Goal: Communication & Community: Answer question/provide support

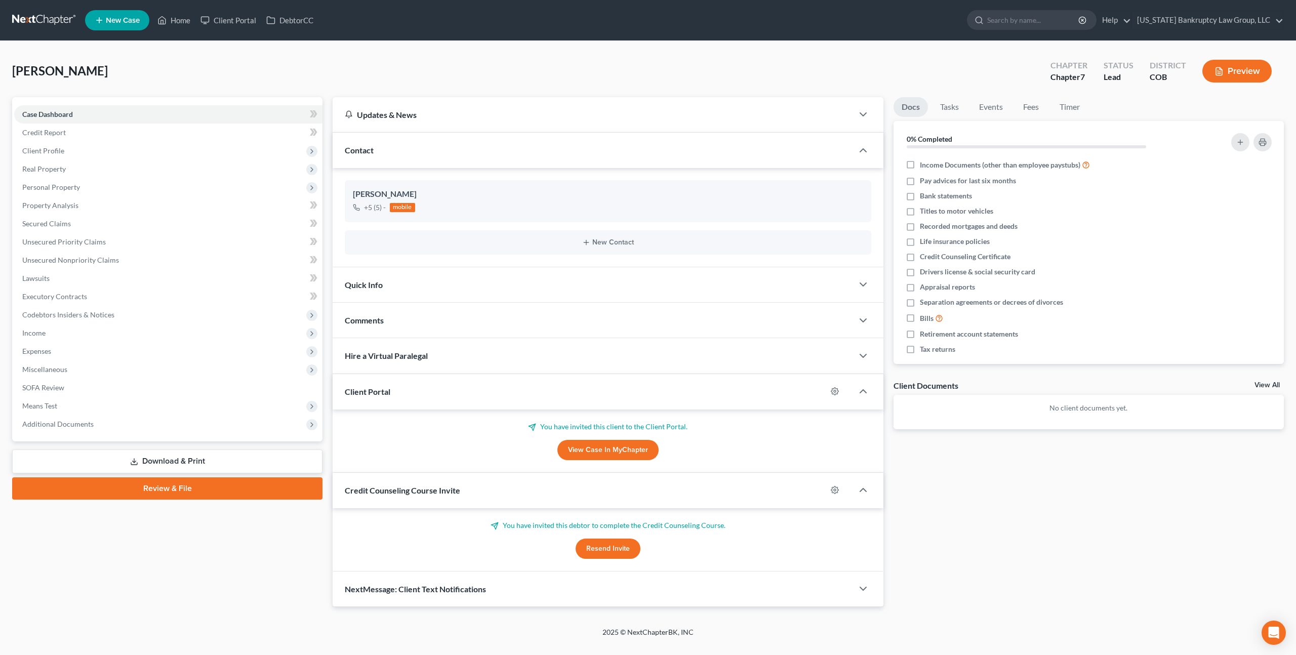
click at [44, 22] on link at bounding box center [44, 20] width 65 height 18
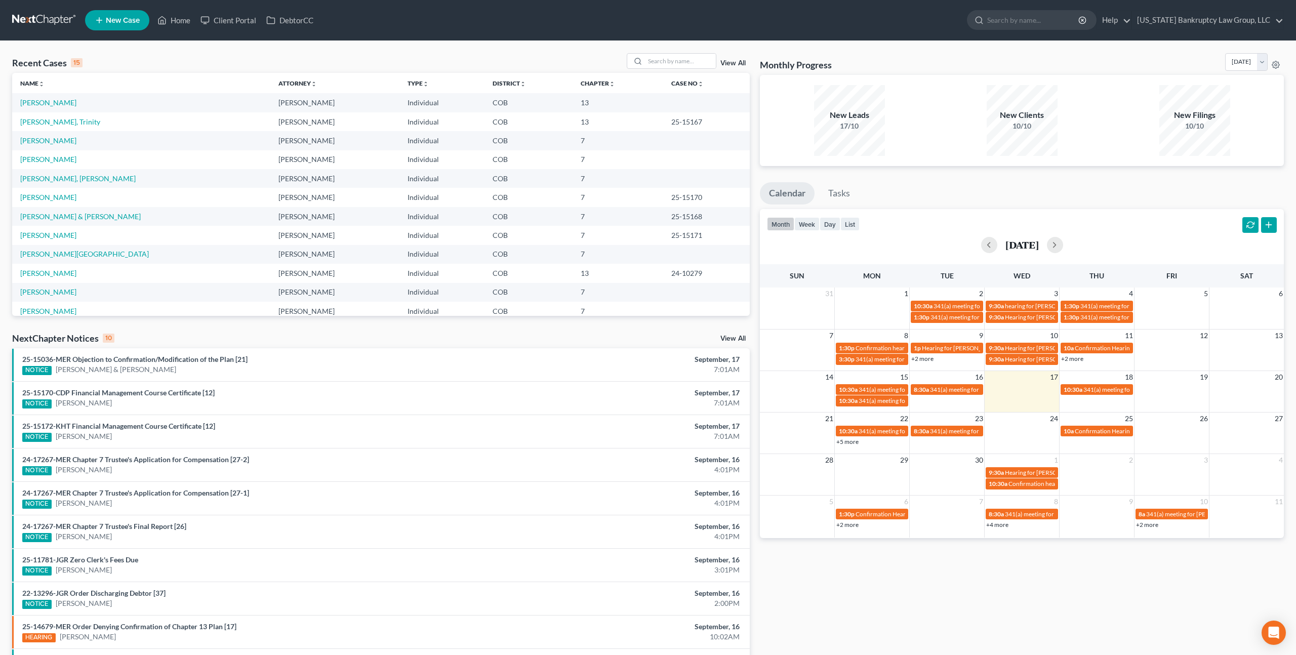
click at [143, 53] on div "Recent Cases 15 View All" at bounding box center [380, 63] width 737 height 20
click at [180, 49] on div "Recent Cases 15 View All Name unfold_more expand_more expand_less Attorney unfo…" at bounding box center [648, 375] width 1296 height 669
click at [45, 198] on link "[PERSON_NAME]" at bounding box center [48, 197] width 56 height 9
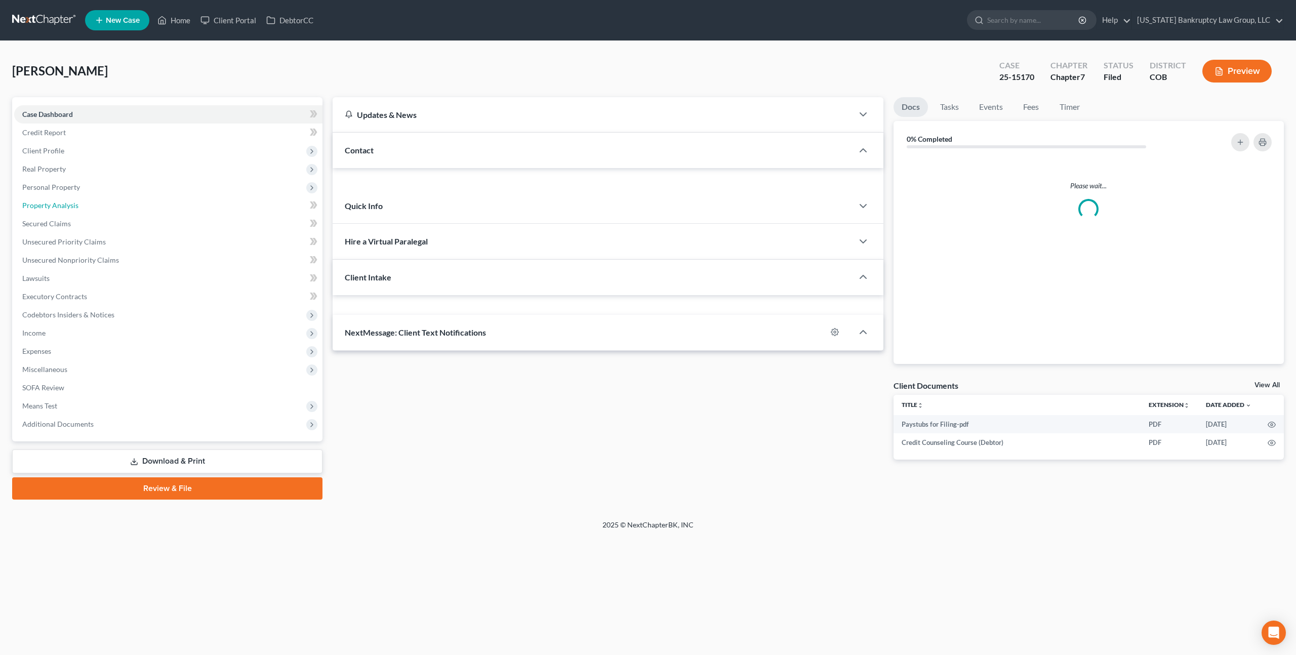
click at [45, 198] on link "Property Analysis" at bounding box center [168, 205] width 308 height 18
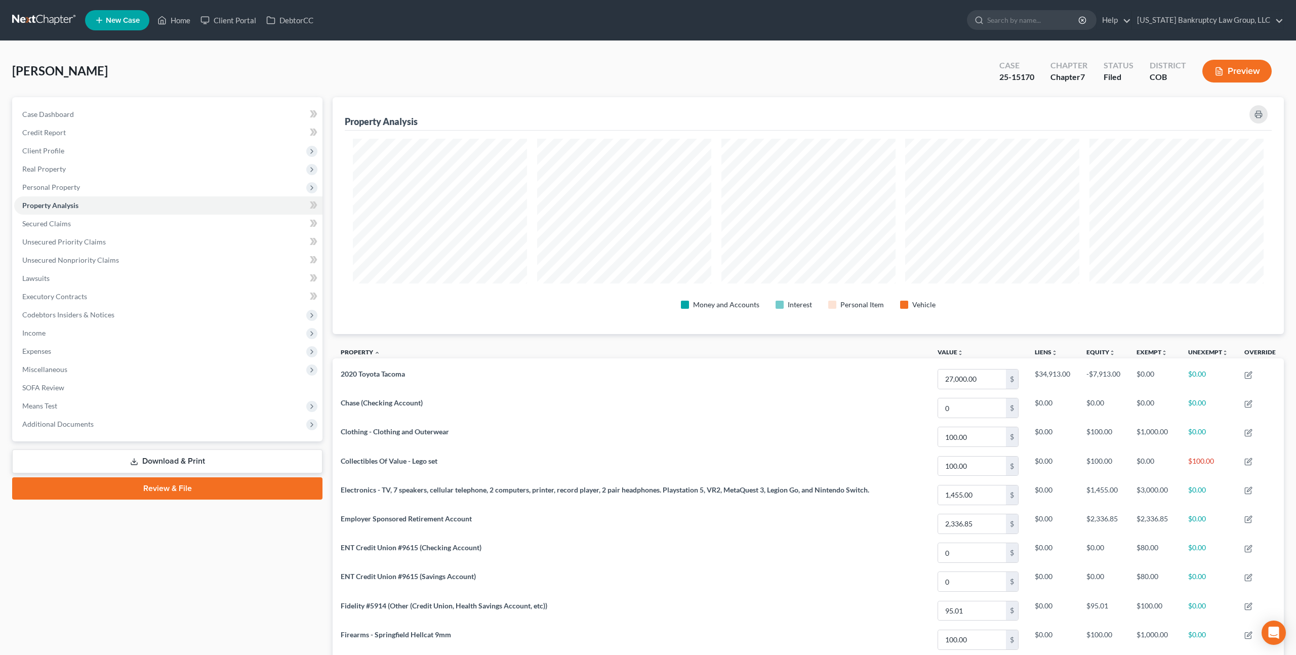
scroll to position [237, 951]
click at [60, 118] on link "Case Dashboard" at bounding box center [168, 114] width 308 height 18
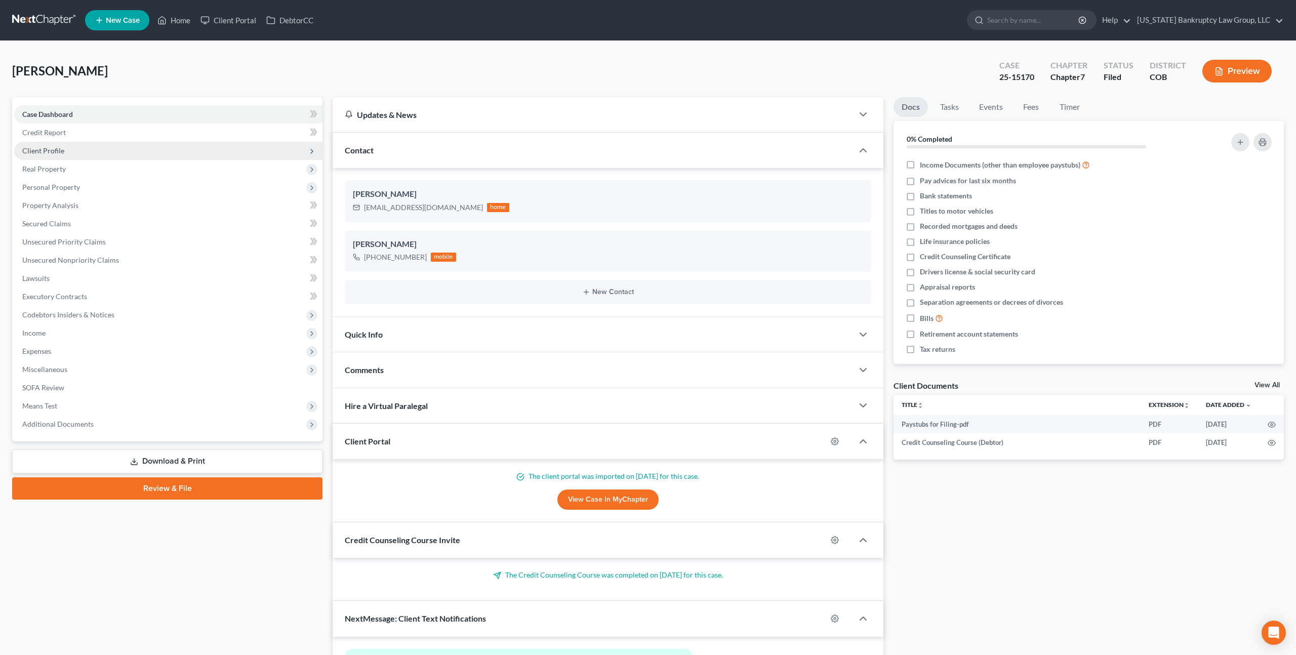
click at [53, 153] on span "Client Profile" at bounding box center [43, 150] width 42 height 9
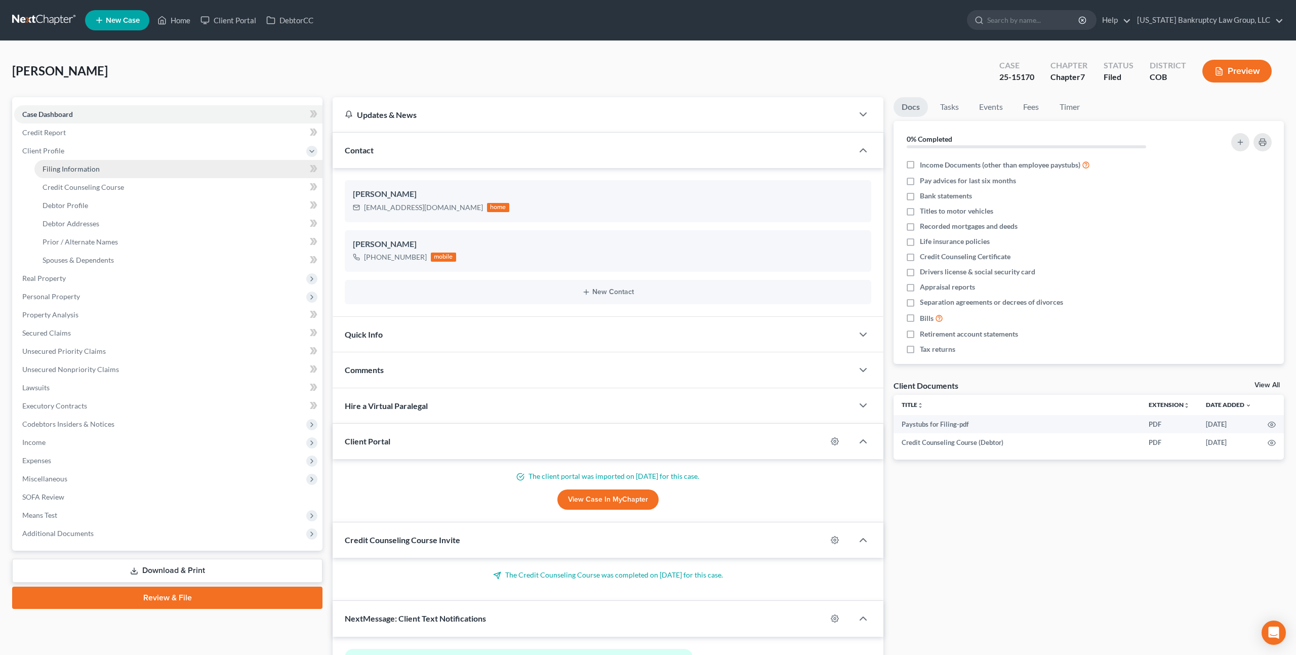
click at [68, 165] on span "Filing Information" at bounding box center [71, 168] width 57 height 9
select select "1"
select select "0"
select select "5"
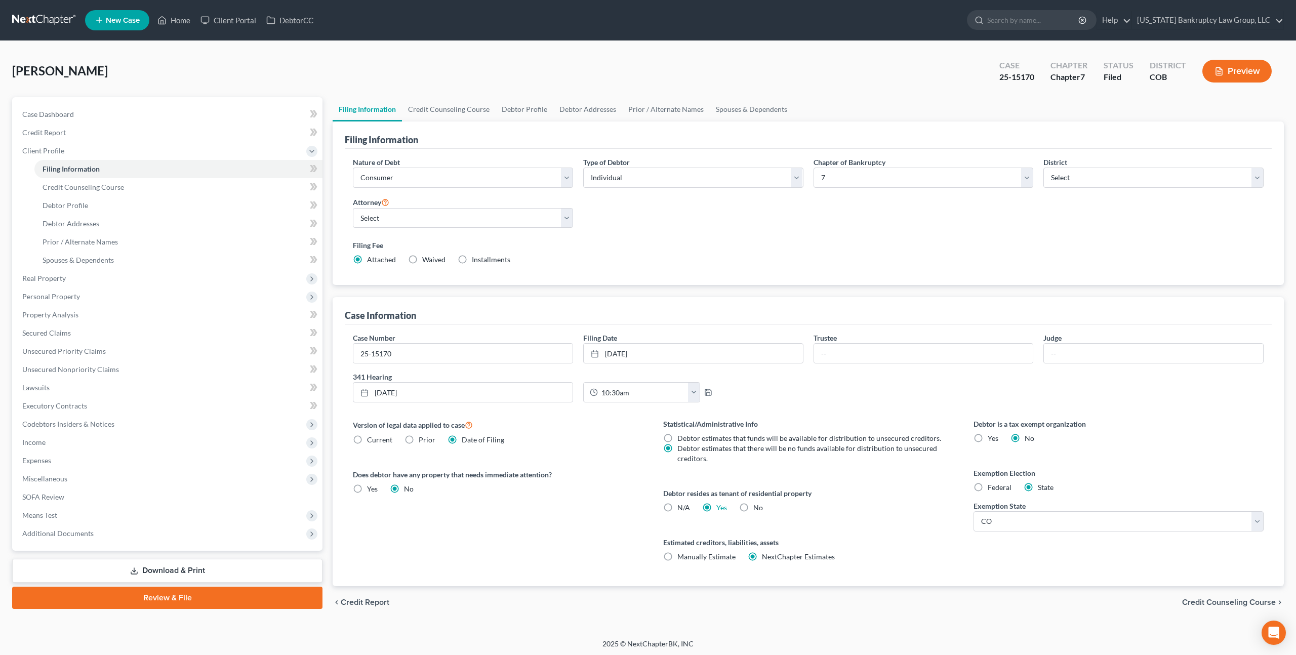
click at [55, 23] on link at bounding box center [44, 20] width 65 height 18
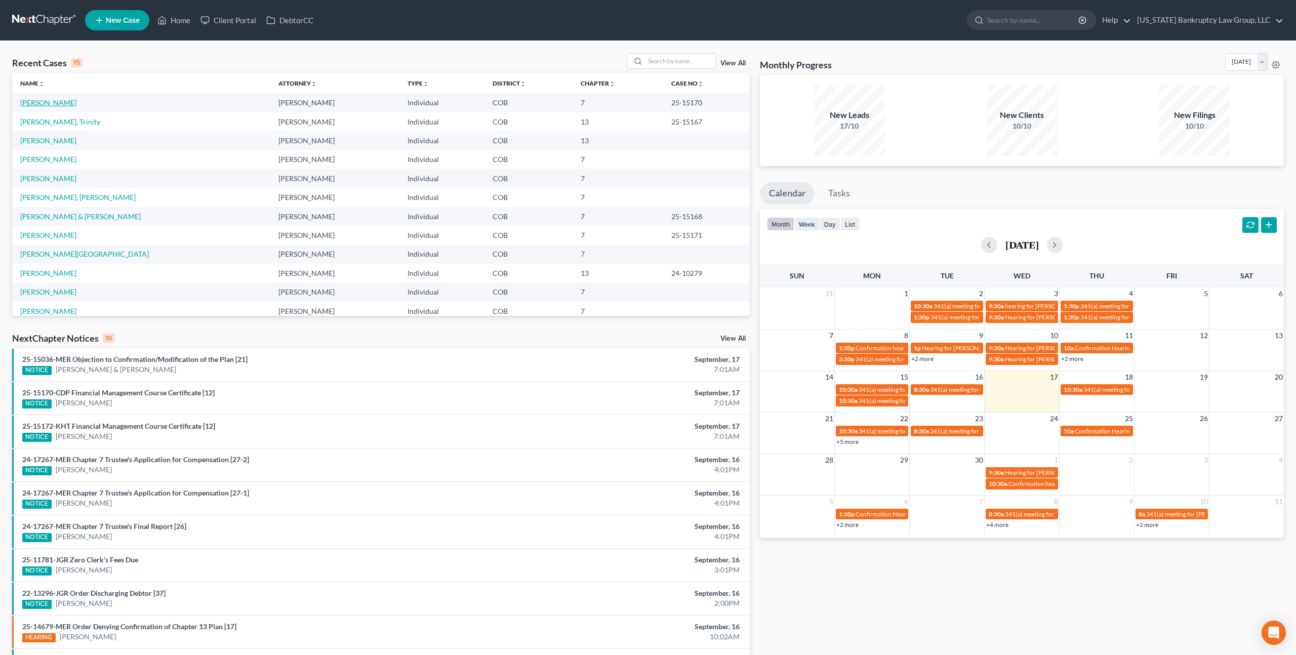
click at [56, 102] on link "[PERSON_NAME]" at bounding box center [48, 102] width 56 height 9
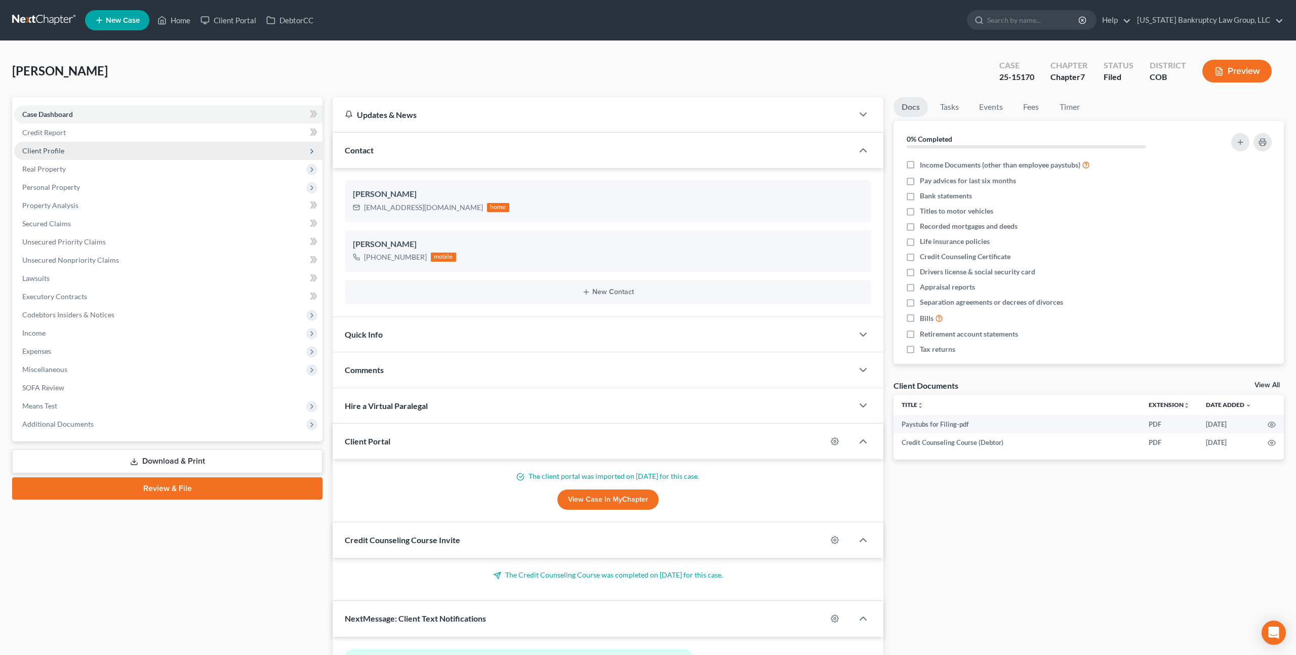
click at [59, 152] on span "Client Profile" at bounding box center [43, 150] width 42 height 9
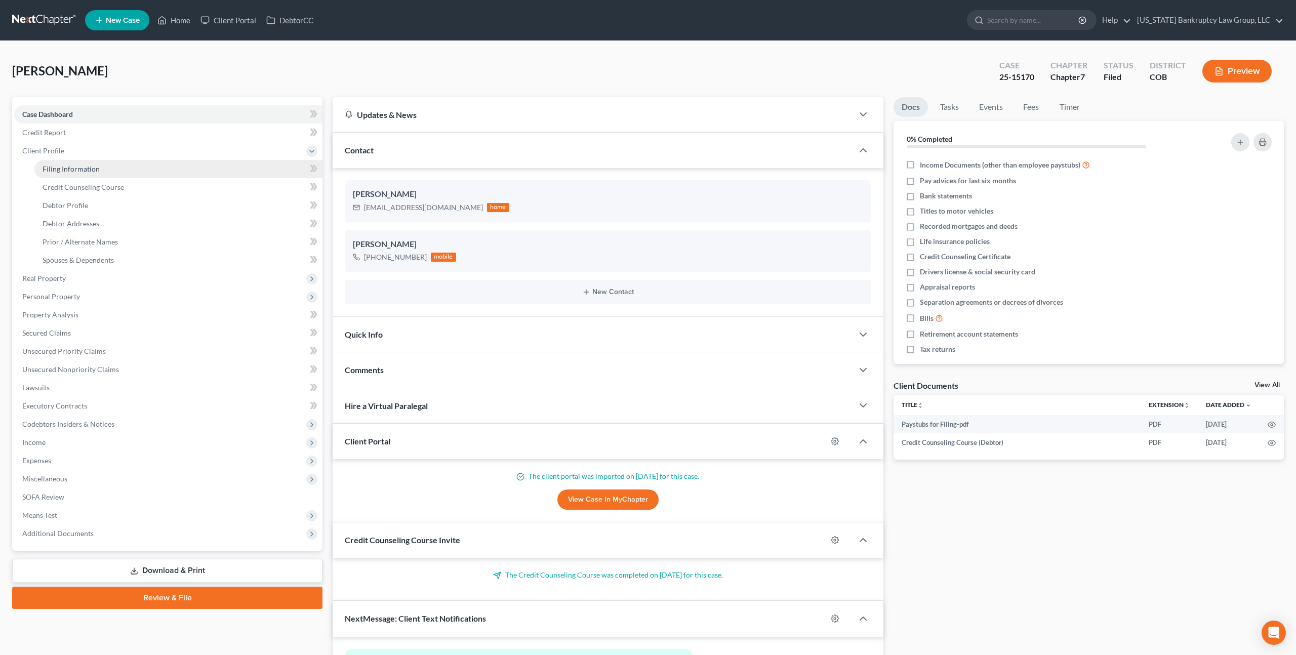
click at [84, 168] on span "Filing Information" at bounding box center [71, 168] width 57 height 9
select select "1"
select select "0"
select select "5"
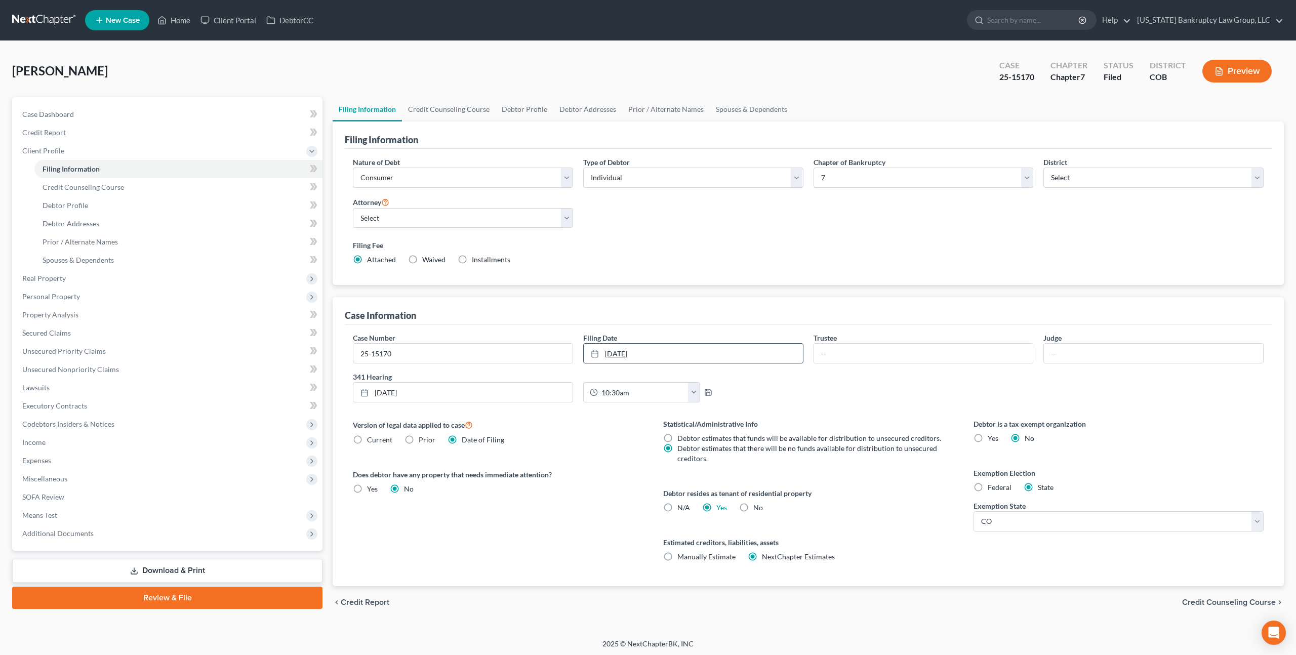
click at [630, 353] on link "8/17/2025" at bounding box center [692, 353] width 219 height 19
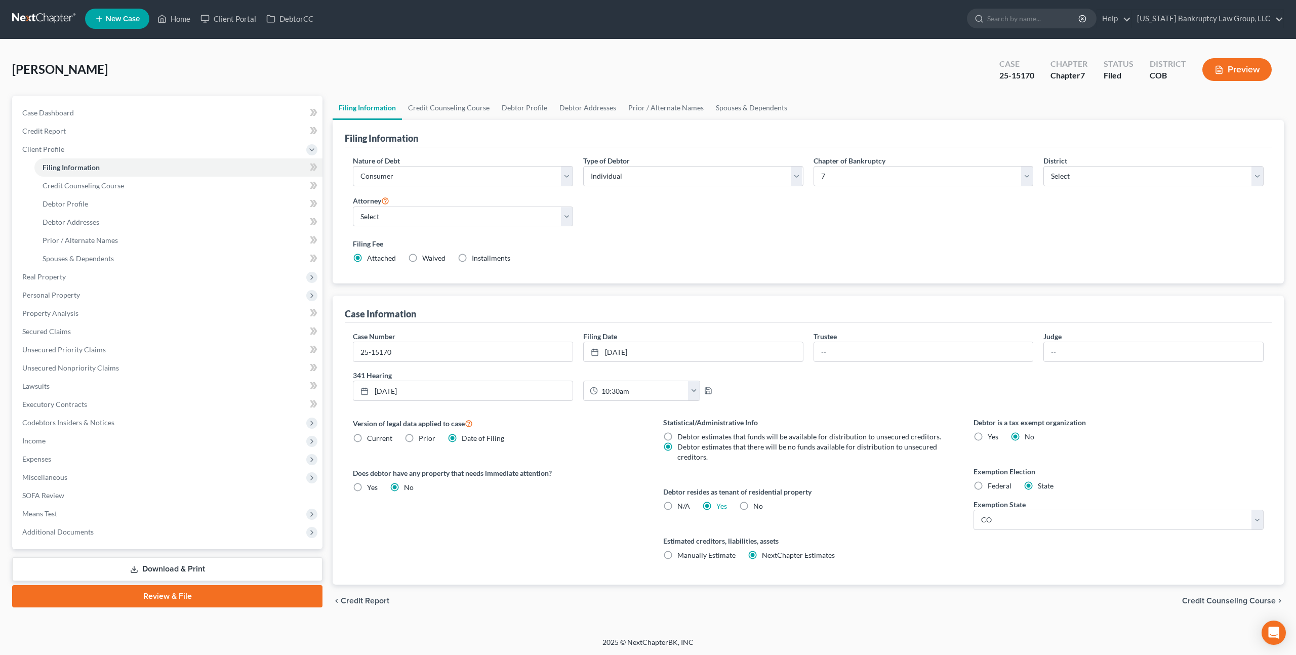
click at [397, 316] on div "Case Information" at bounding box center [380, 314] width 71 height 12
click at [48, 18] on link at bounding box center [44, 19] width 65 height 18
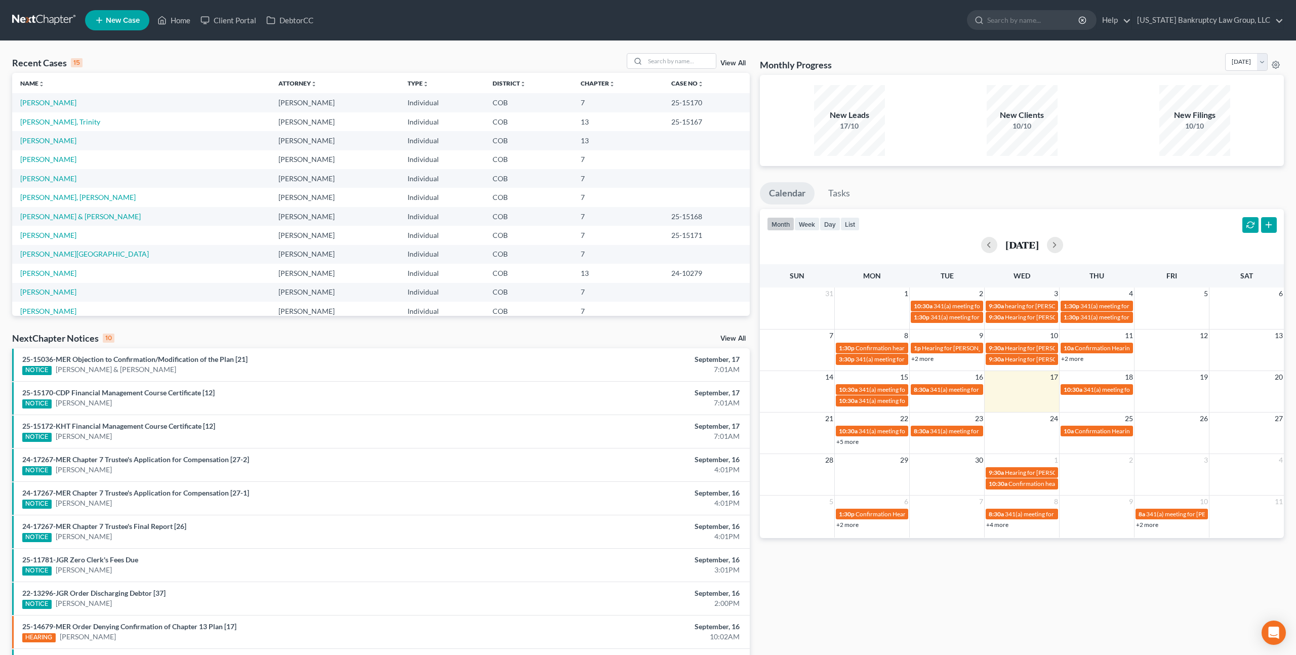
click at [122, 55] on div "Recent Cases 15 View All" at bounding box center [380, 63] width 737 height 20
click at [126, 51] on div "Recent Cases 15 View All Name unfold_more expand_more expand_less Attorney unfo…" at bounding box center [648, 375] width 1296 height 669
click at [223, 20] on link "Client Portal" at bounding box center [228, 20] width 66 height 18
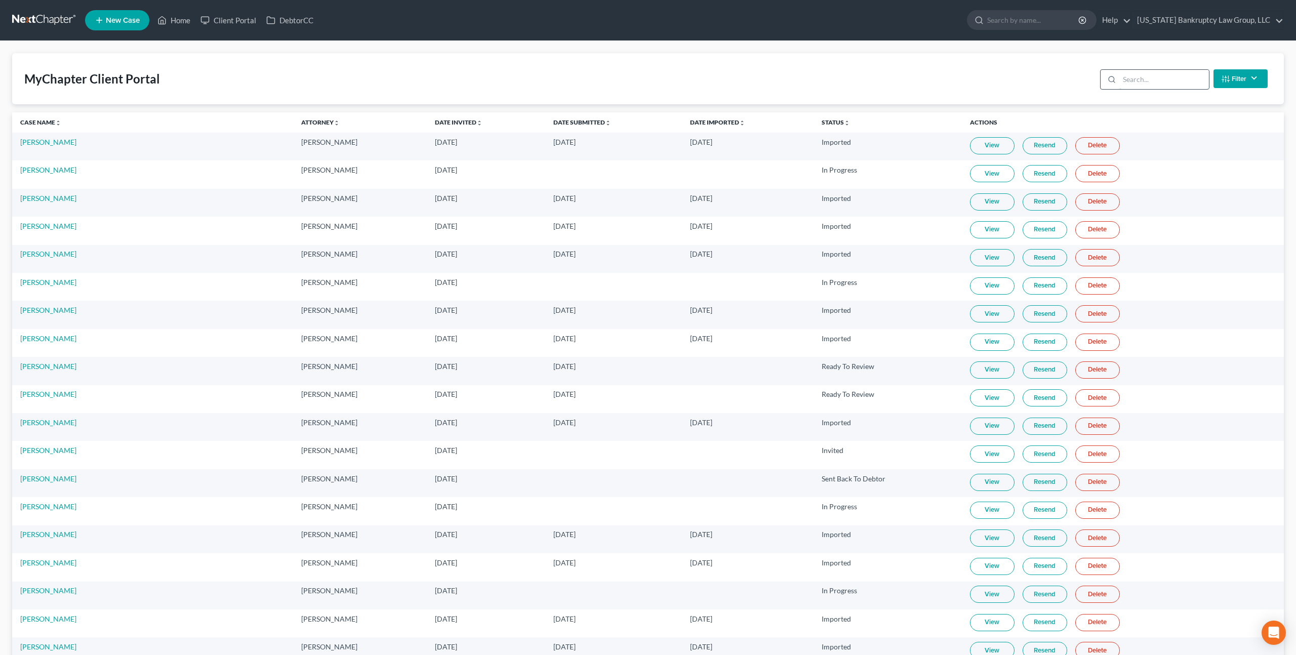
click at [1138, 78] on input "search" at bounding box center [1164, 79] width 90 height 19
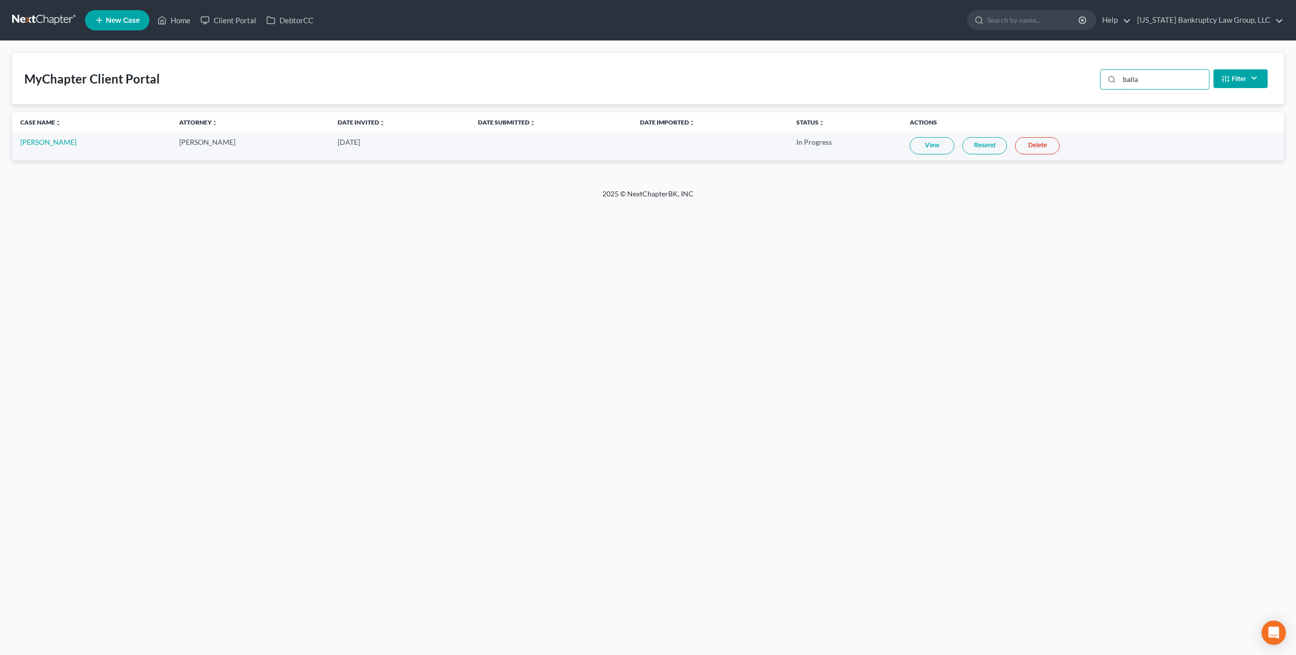
type input "balla"
click at [962, 148] on link "Resend" at bounding box center [984, 145] width 45 height 17
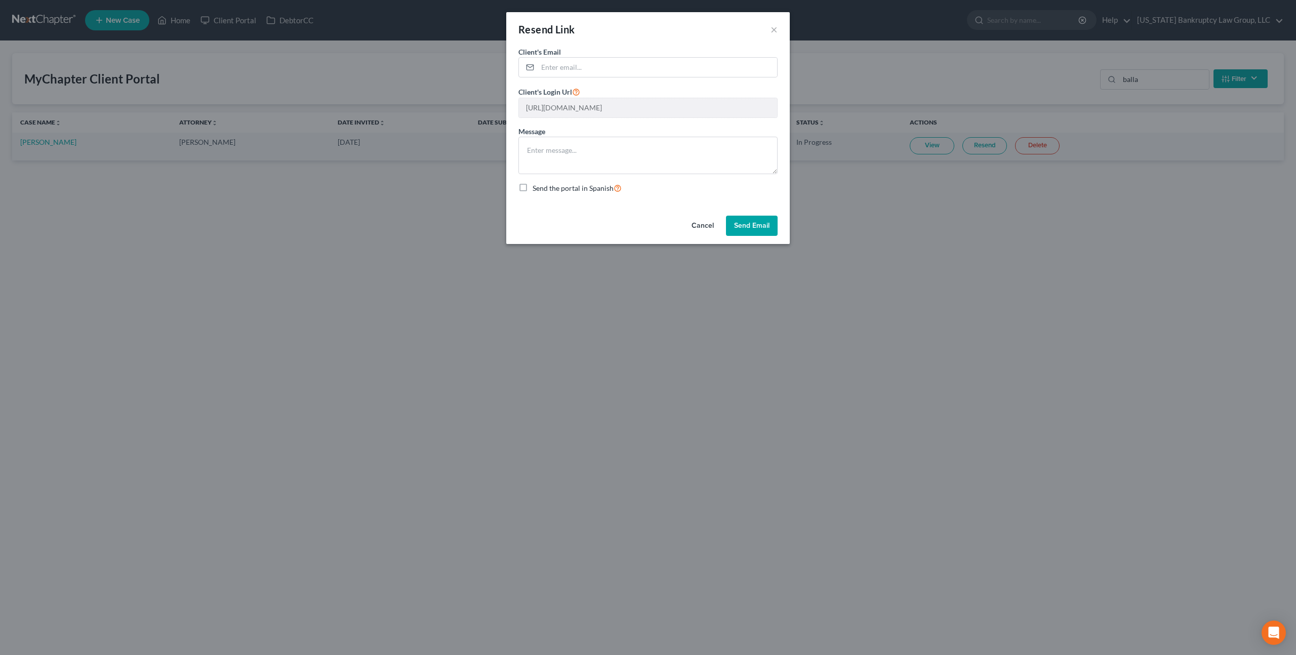
click at [739, 228] on button "Send Email" at bounding box center [752, 226] width 52 height 20
click at [701, 225] on button "Cancel" at bounding box center [702, 226] width 38 height 20
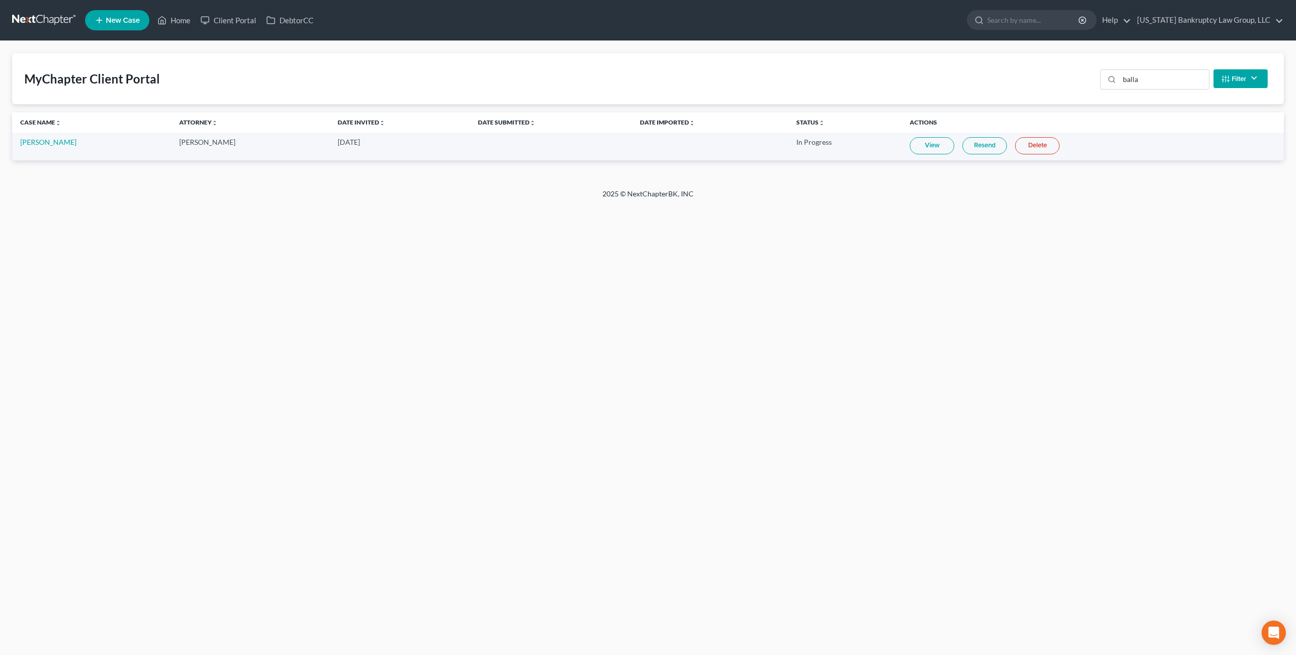
click at [49, 21] on link at bounding box center [44, 20] width 65 height 18
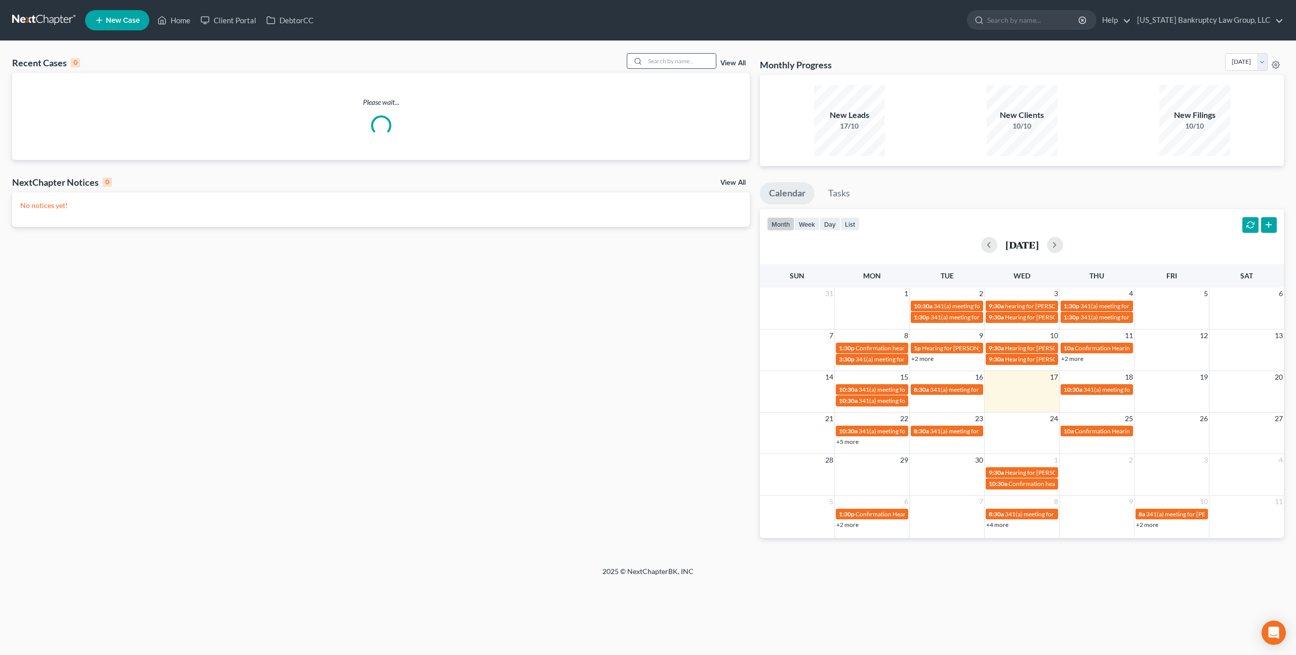
click at [660, 62] on input "search" at bounding box center [680, 61] width 71 height 15
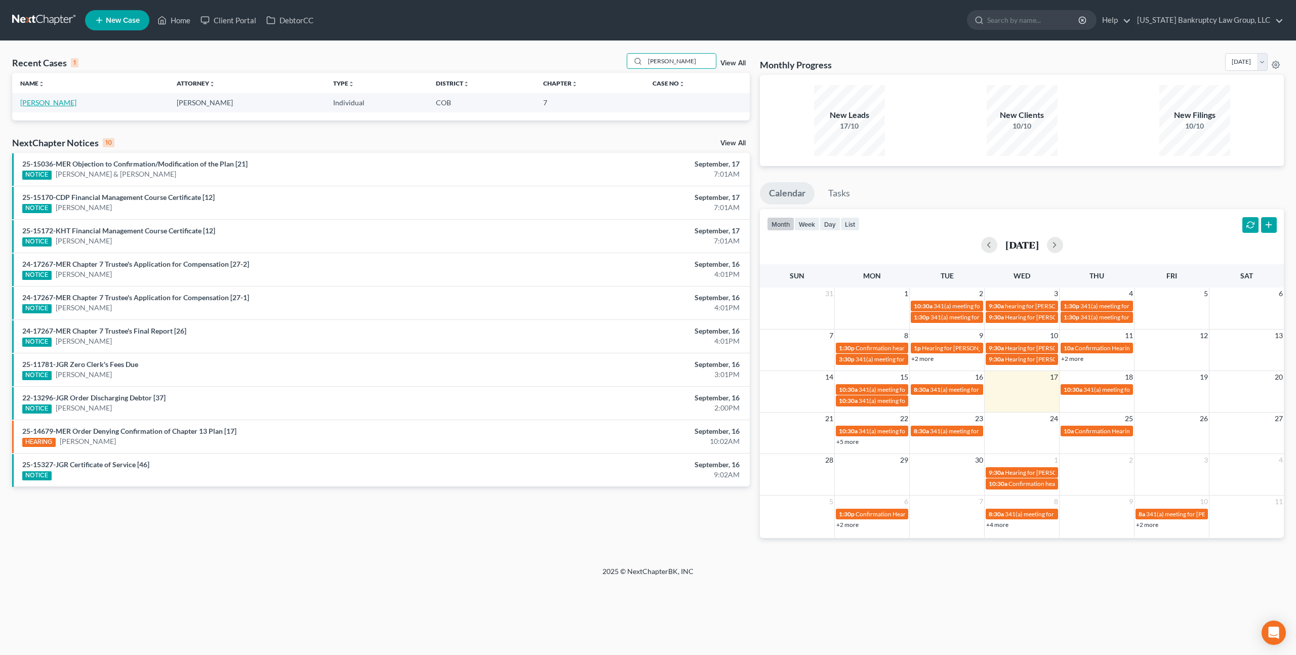
type input "[PERSON_NAME]"
click at [52, 101] on link "[PERSON_NAME]" at bounding box center [48, 102] width 56 height 9
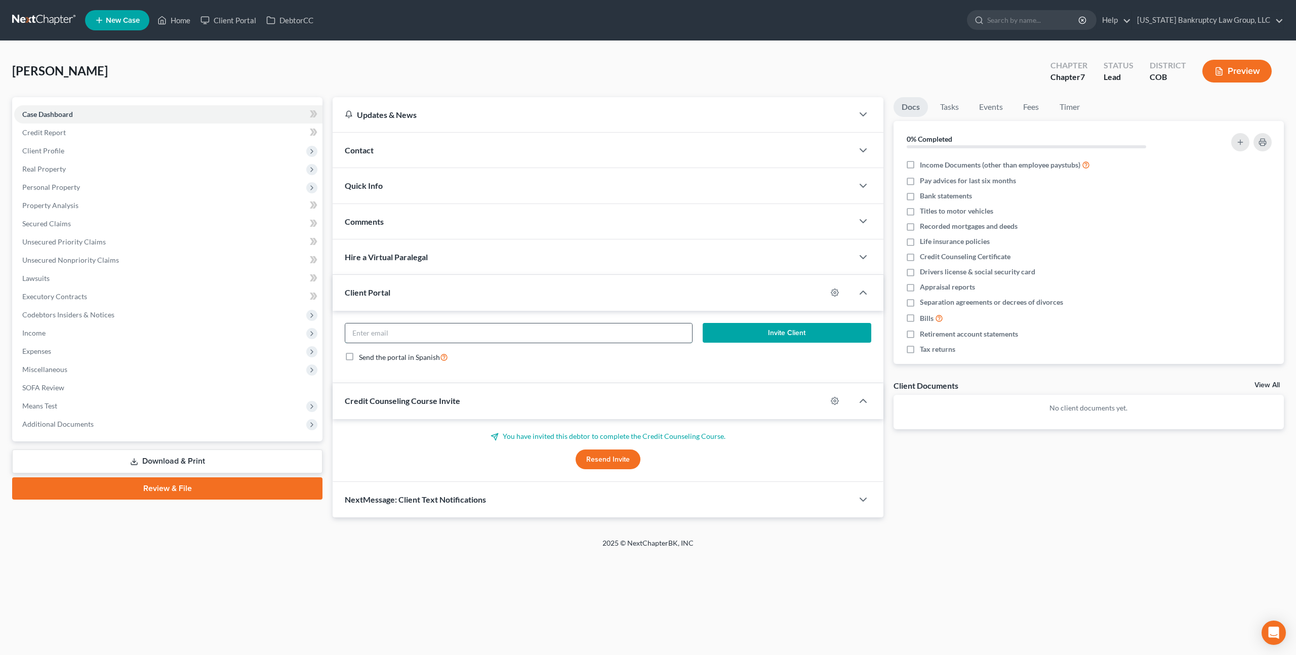
click at [430, 333] on input "email" at bounding box center [518, 332] width 347 height 19
paste input "[EMAIL_ADDRESS][PERSON_NAME][DOMAIN_NAME]"
type input "[EMAIL_ADDRESS][PERSON_NAME][DOMAIN_NAME]"
click at [711, 326] on button "Invite Client" at bounding box center [786, 333] width 169 height 20
